Goal: Task Accomplishment & Management: Complete application form

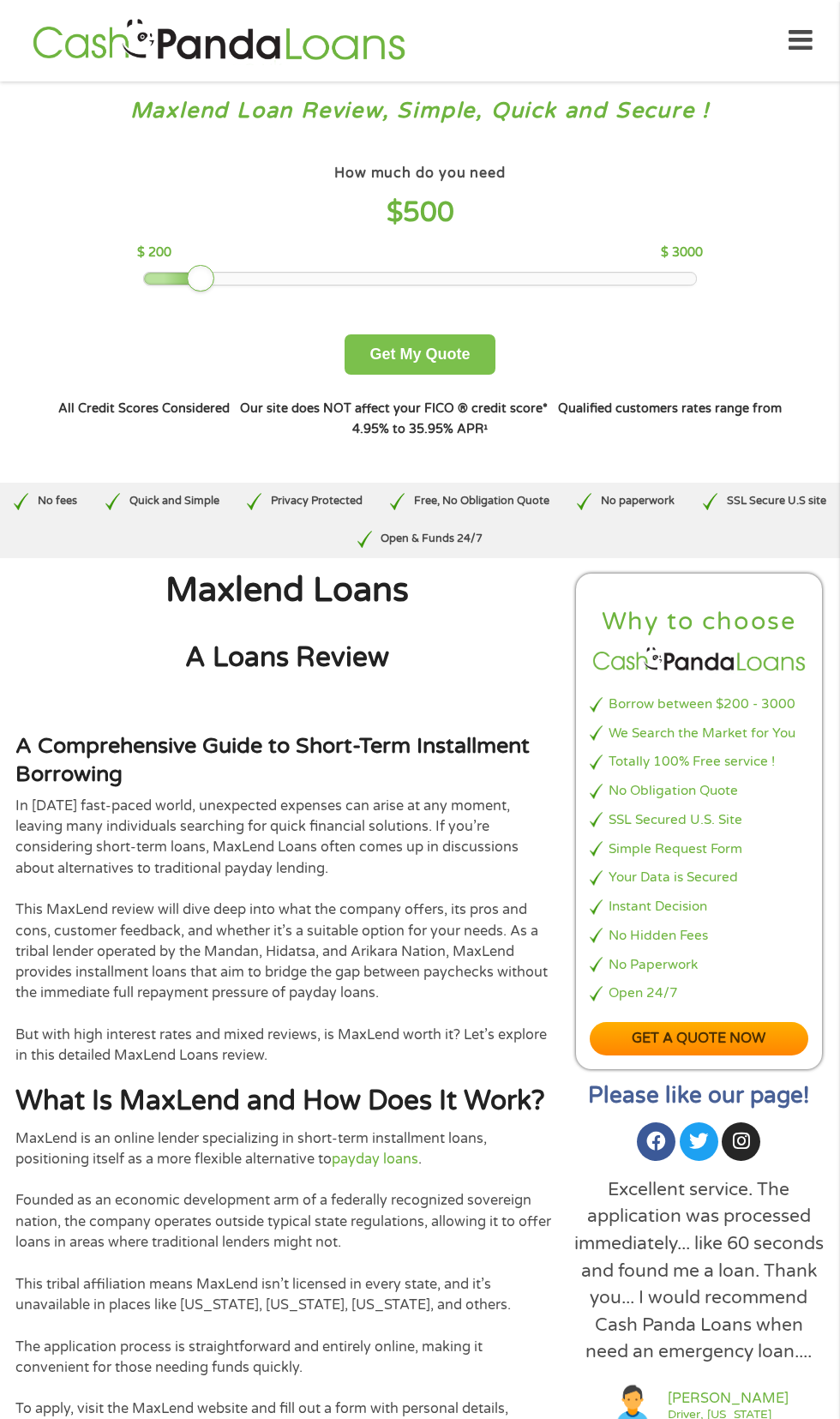
click at [400, 341] on button "Get My Quote" at bounding box center [420, 354] width 150 height 40
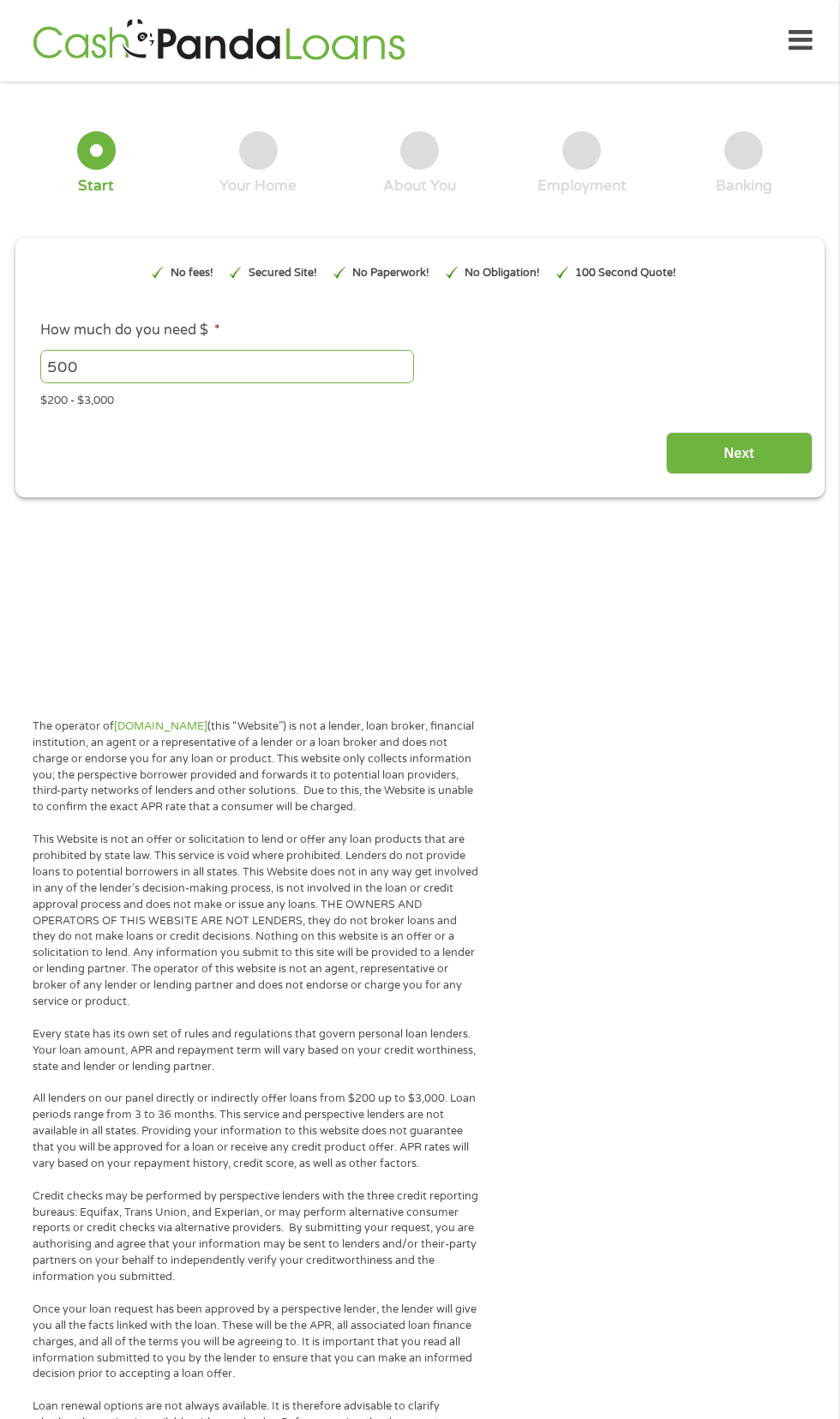
type input "Cj0KCQjw3OjGBhDYARIsADd-uX6GS1f-EqSP9oGmI3NFe3CyIovIuR-N2ivEDhlwF9KONO-zT-x6Ug0…"
click at [792, 467] on input "Next" at bounding box center [740, 452] width 147 height 42
click at [748, 470] on input "Next" at bounding box center [740, 452] width 147 height 42
click at [729, 502] on section "1 Start 2 Your Home 3 About You 4 Employment 5 Banking 6 This field is hidden w…" at bounding box center [420, 315] width 840 height 440
click at [728, 460] on input "Next" at bounding box center [740, 452] width 147 height 42
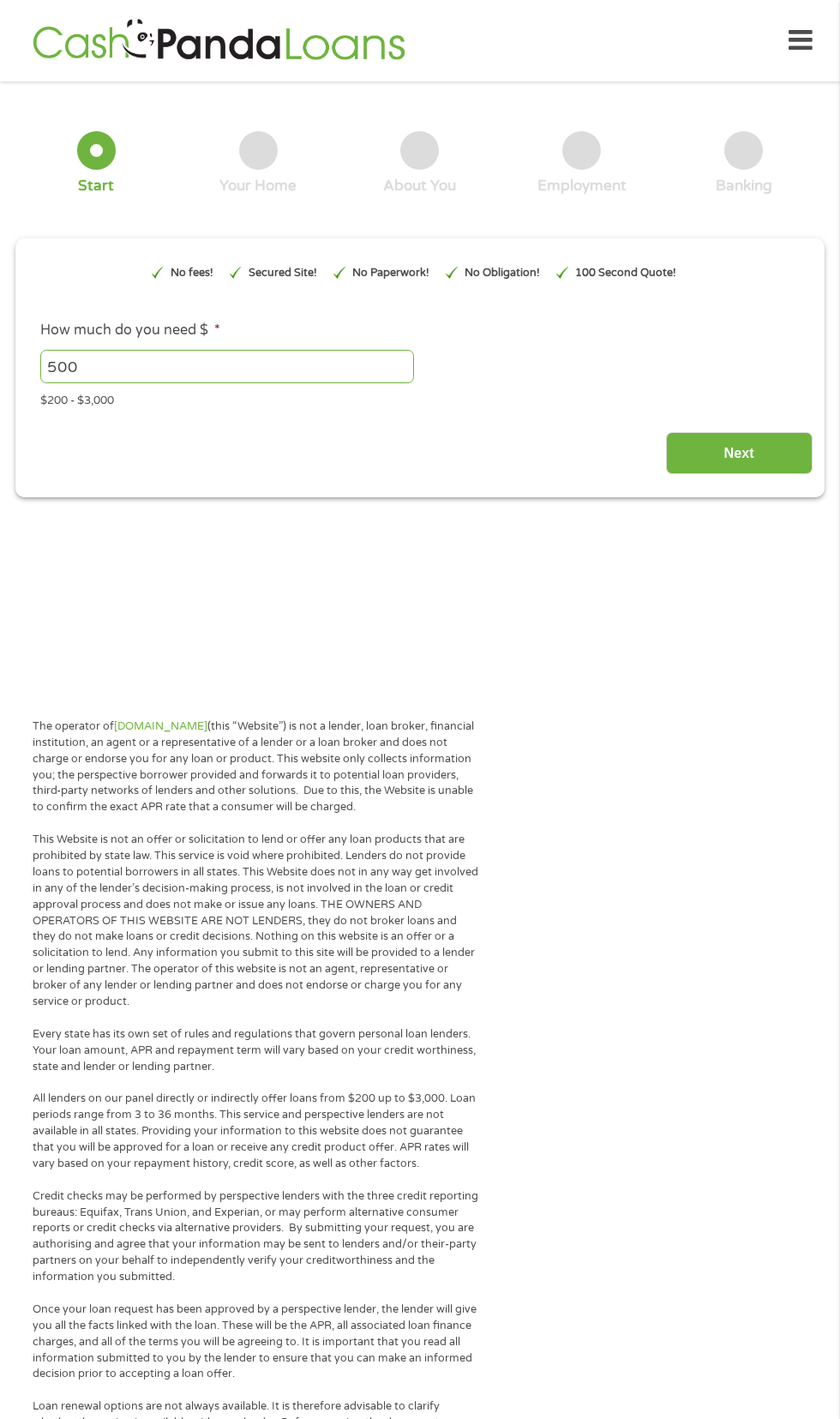
click at [295, 358] on input "500" at bounding box center [226, 366] width 374 height 33
click at [767, 467] on input "Next" at bounding box center [740, 452] width 147 height 42
click at [775, 468] on input "Next" at bounding box center [740, 452] width 147 height 42
click at [738, 497] on div "This field is hidden when viewing the form gclid Cj0KCQjw3OjGBhDYARIsADd-uX6GS1…" at bounding box center [420, 368] width 809 height 259
click at [252, 381] on input "500" at bounding box center [226, 366] width 374 height 33
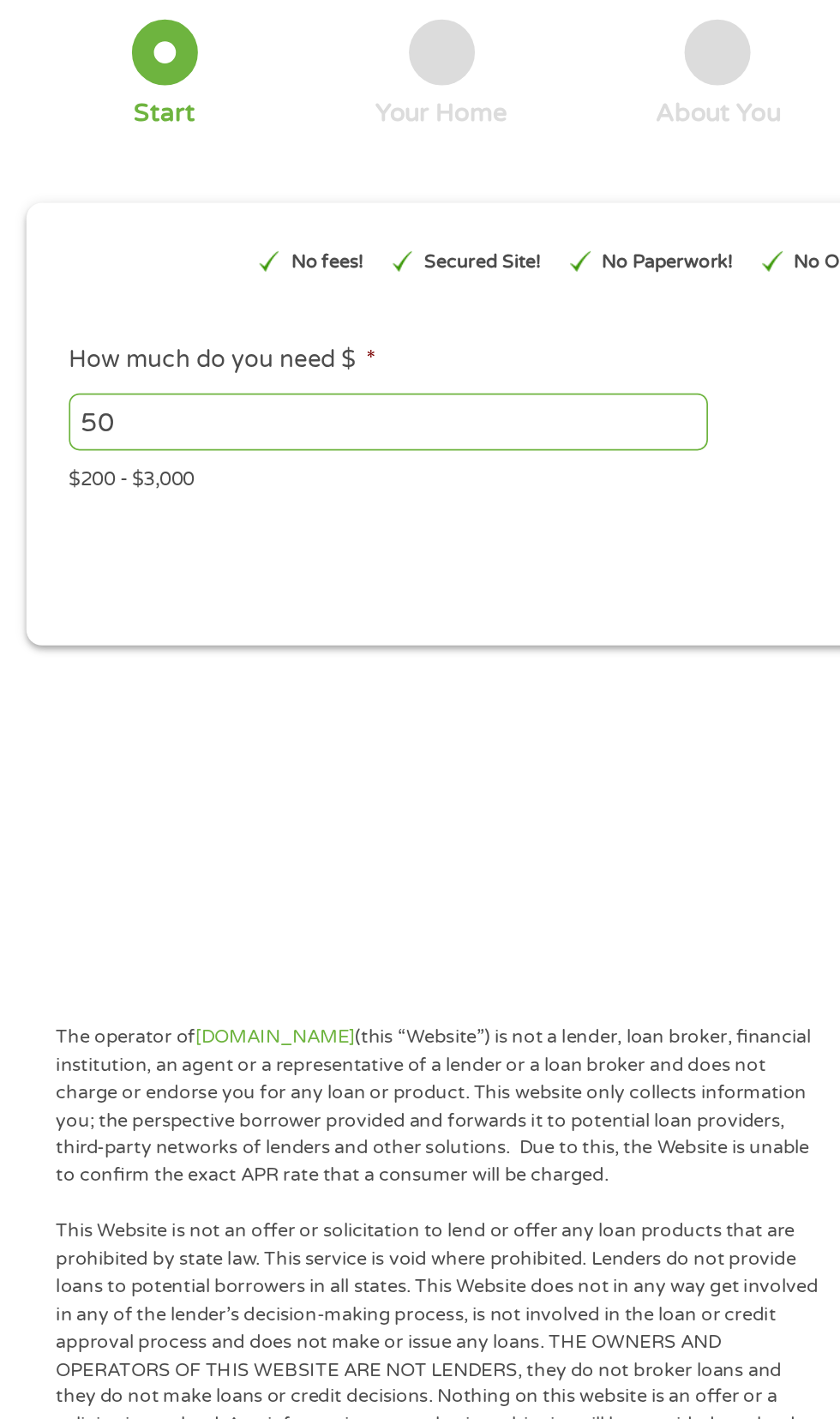
type input "5"
type input "500"
click at [330, 375] on input "500" at bounding box center [226, 366] width 374 height 33
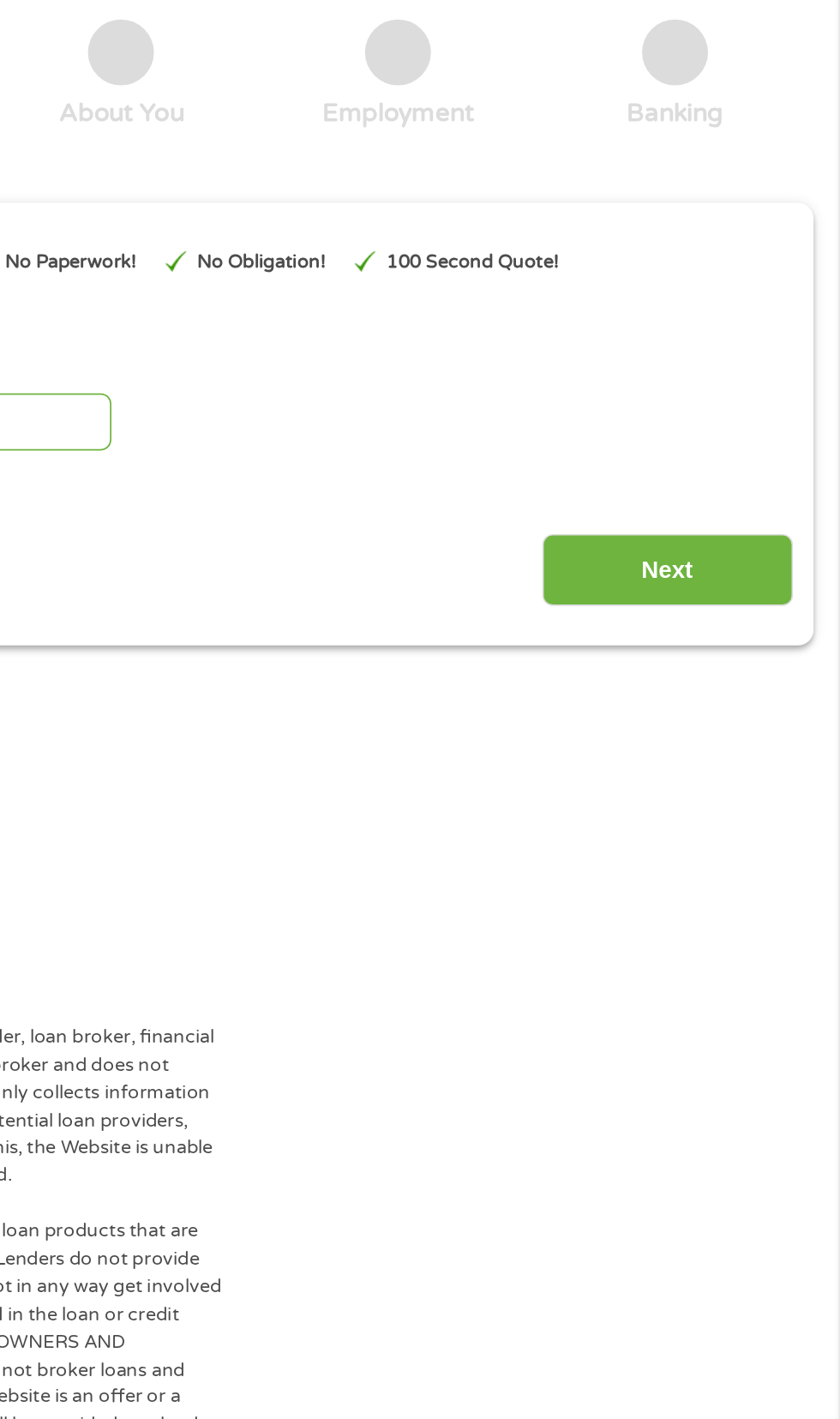
click at [745, 443] on input "Next" at bounding box center [740, 452] width 147 height 42
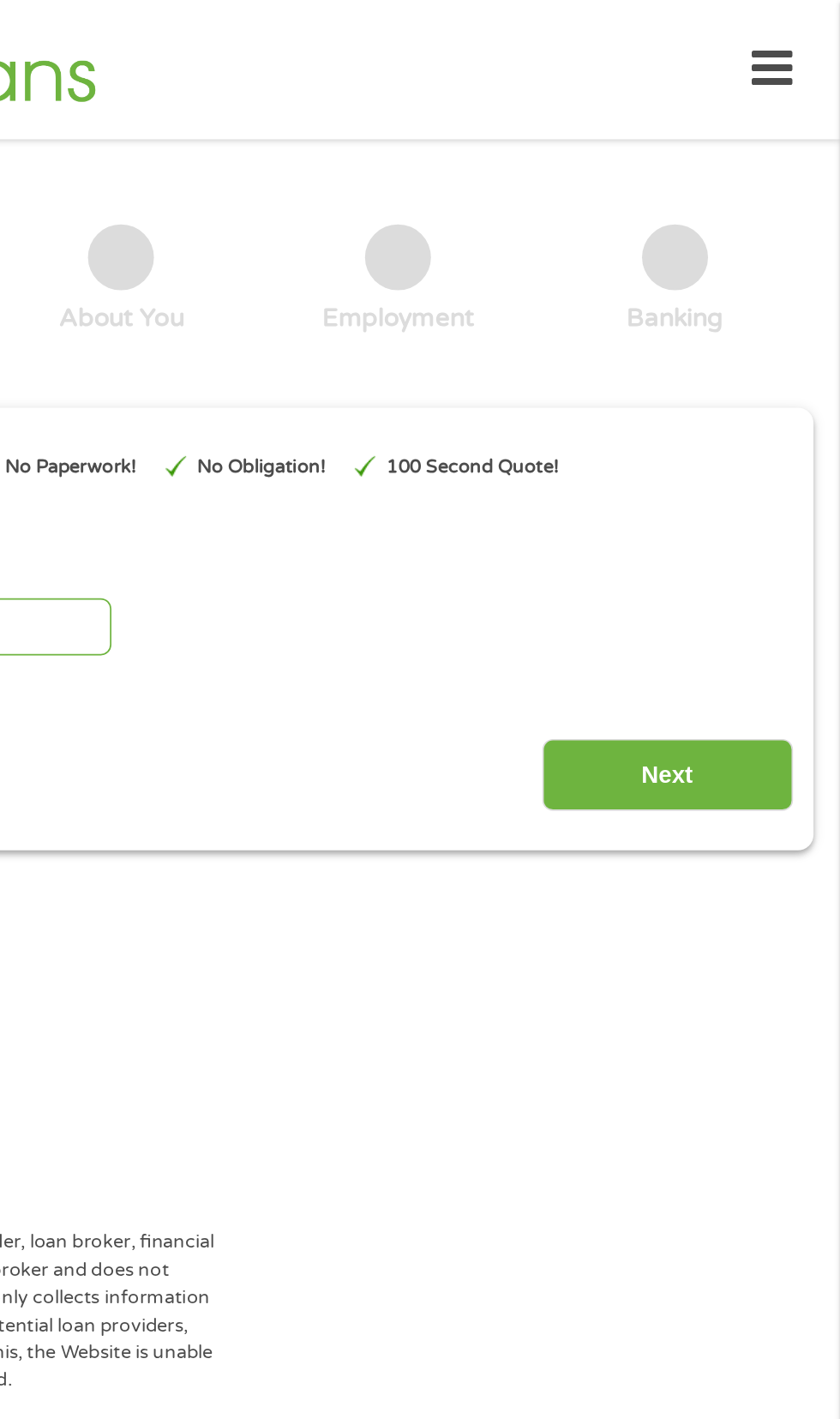
click at [741, 474] on input "Next" at bounding box center [740, 452] width 147 height 42
